Goal: Task Accomplishment & Management: Use online tool/utility

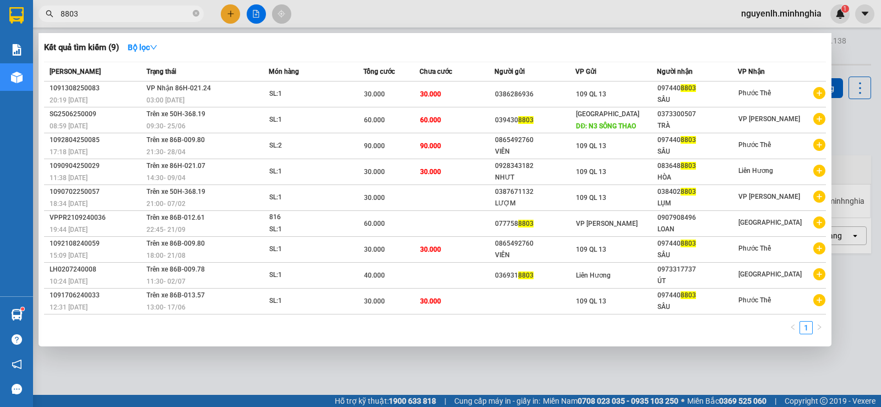
click at [865, 294] on div at bounding box center [440, 203] width 881 height 407
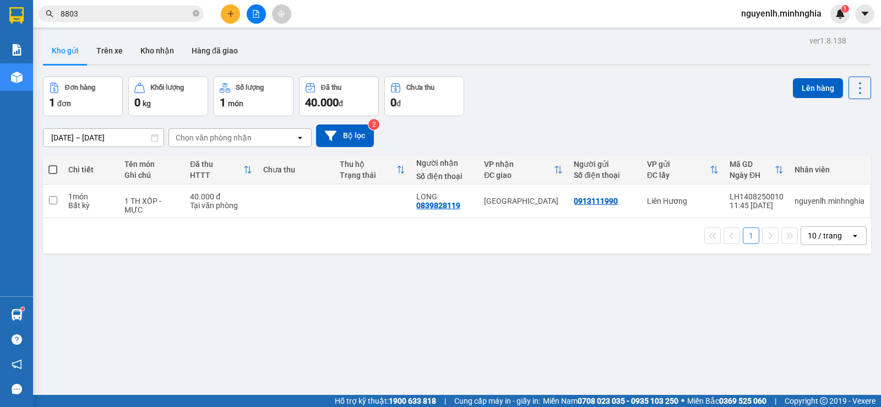
click at [252, 15] on button at bounding box center [256, 13] width 19 height 19
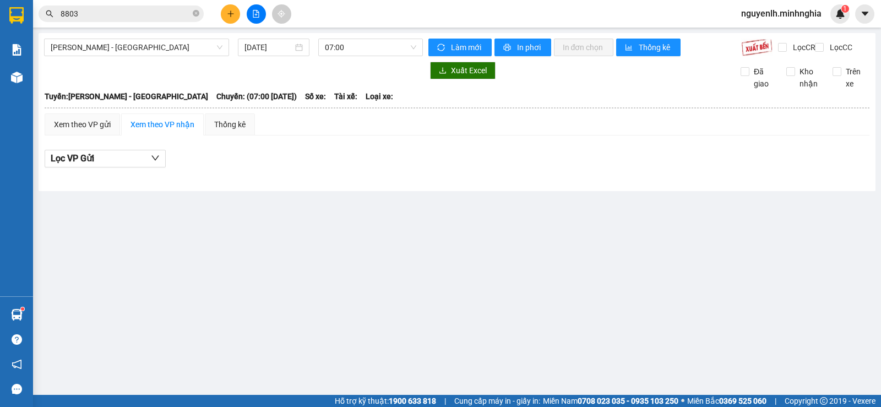
drag, startPoint x: 141, startPoint y: 38, endPoint x: 129, endPoint y: 78, distance: 41.3
click at [141, 39] on div "Phan Rí - [GEOGRAPHIC_DATA] [DATE] 07:00 Làm mới In phơi In đơn chọn Thống kê L…" at bounding box center [457, 112] width 837 height 158
click at [141, 46] on span "[PERSON_NAME] - [GEOGRAPHIC_DATA]" at bounding box center [137, 47] width 172 height 17
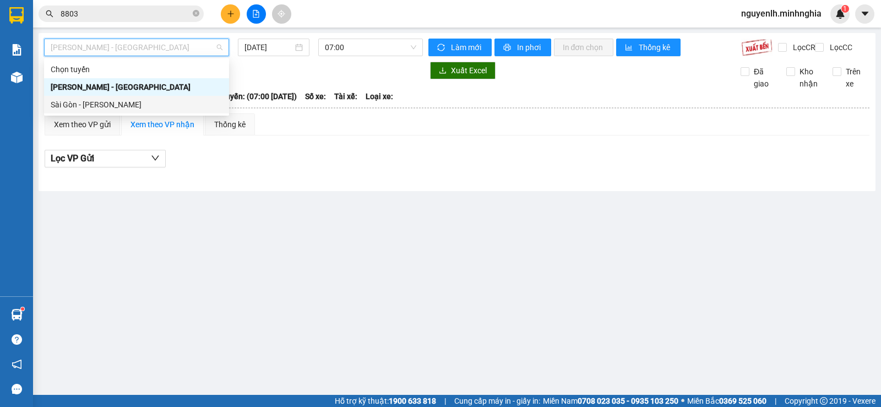
click at [122, 103] on div "Sài Gòn - [PERSON_NAME]" at bounding box center [137, 105] width 172 height 12
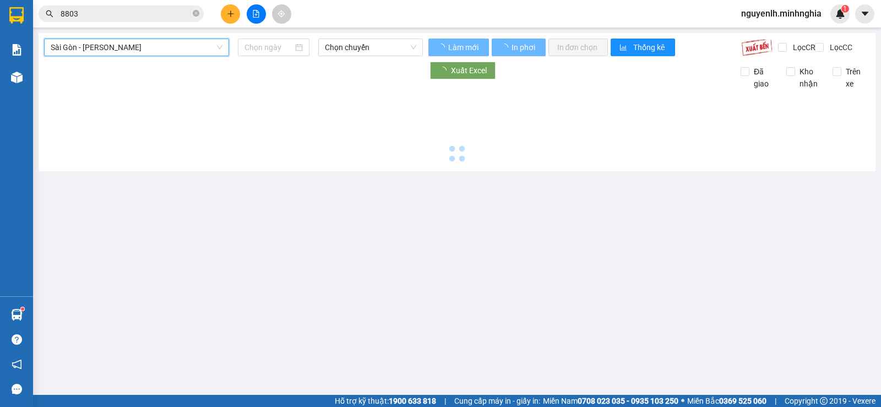
type input "[DATE]"
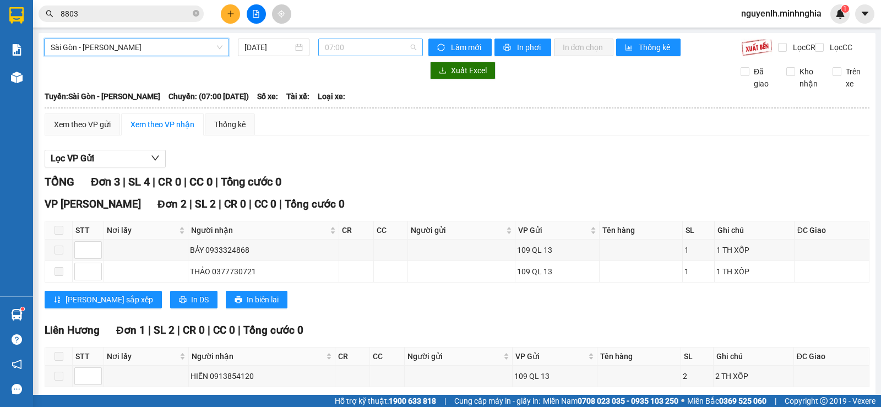
click at [338, 41] on span "07:00" at bounding box center [370, 47] width 91 height 17
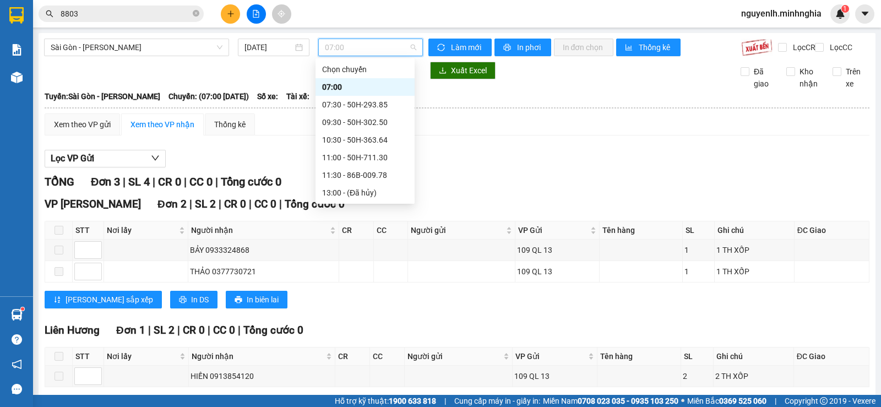
scroll to position [123, 0]
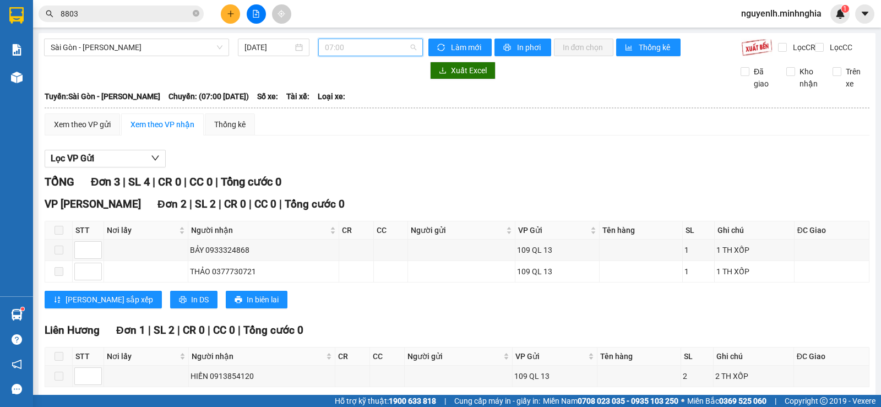
click at [343, 49] on span "07:00" at bounding box center [370, 47] width 91 height 17
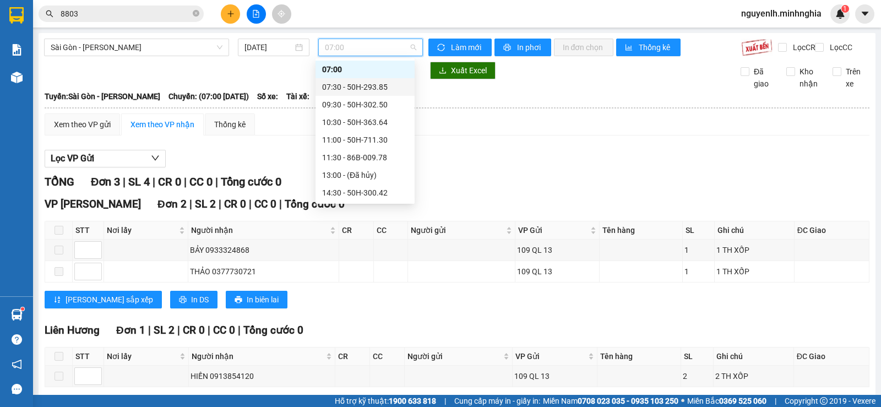
click at [394, 87] on div "07:30 - 50H-293.85" at bounding box center [365, 87] width 86 height 12
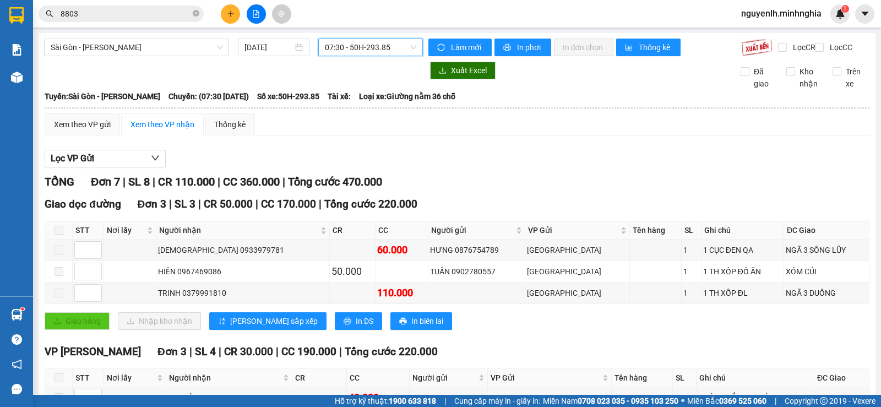
click at [373, 48] on span "07:30 - 50H-293.85" at bounding box center [370, 47] width 91 height 17
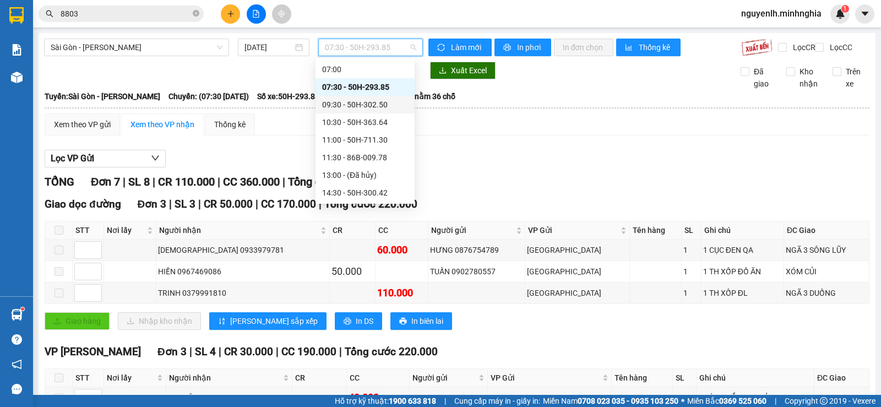
click at [387, 101] on div "09:30 - 50H-302.50" at bounding box center [365, 105] width 86 height 12
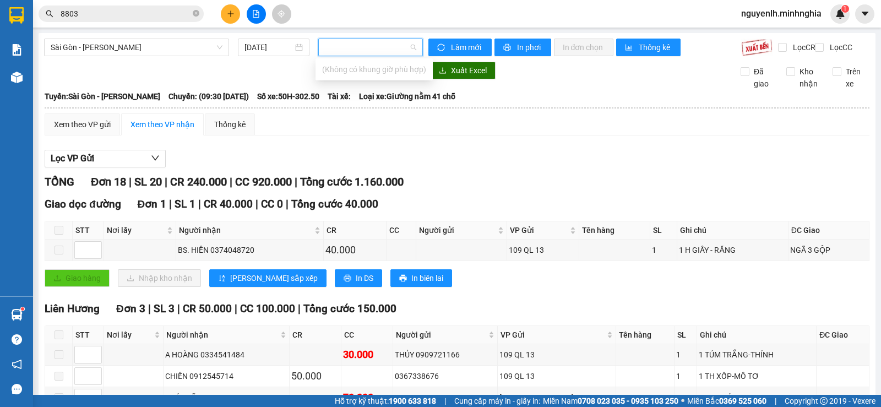
click at [365, 41] on input "search" at bounding box center [366, 47] width 83 height 17
click at [350, 40] on input "search" at bounding box center [366, 47] width 83 height 17
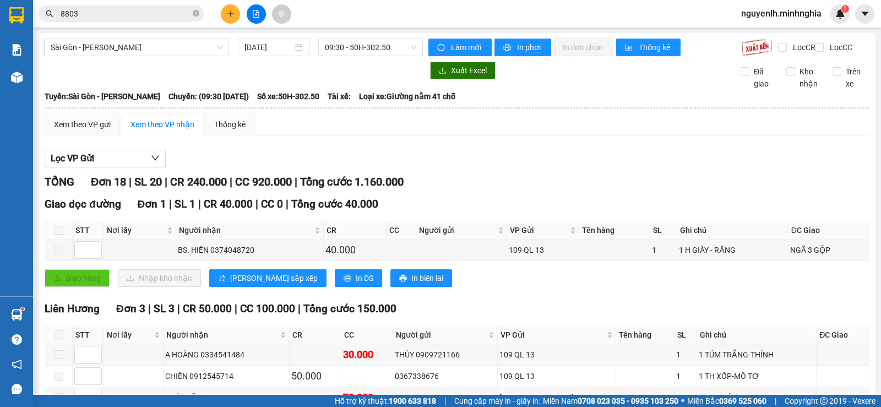
scroll to position [0, 0]
click at [429, 123] on div "Xem theo VP gửi Xem theo VP nhận Thống kê" at bounding box center [457, 124] width 825 height 22
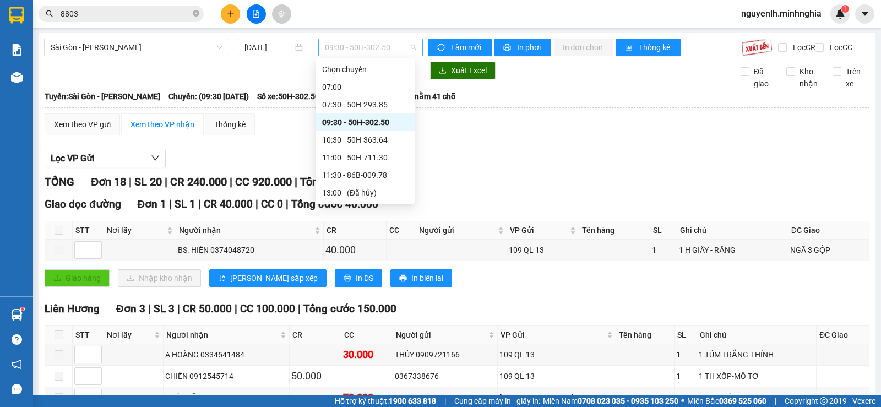
click at [374, 51] on span "09:30 - 50H-302.50" at bounding box center [370, 47] width 91 height 17
